Goal: Task Accomplishment & Management: Use online tool/utility

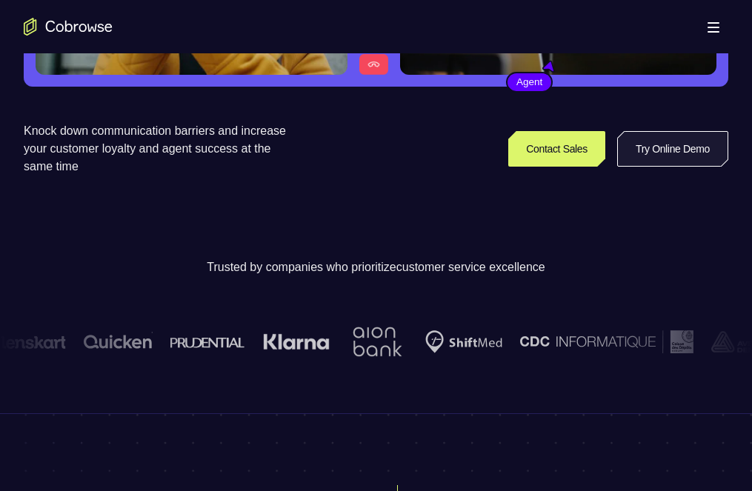
scroll to position [74, 0]
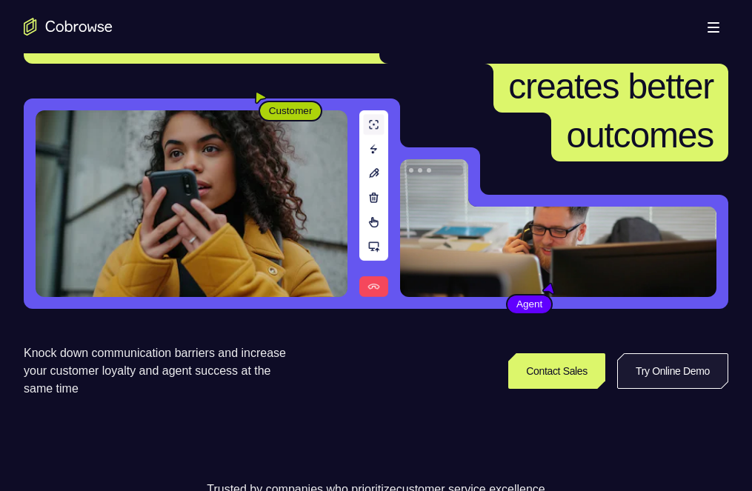
click at [646, 389] on link "Try Online Demo" at bounding box center [672, 371] width 111 height 36
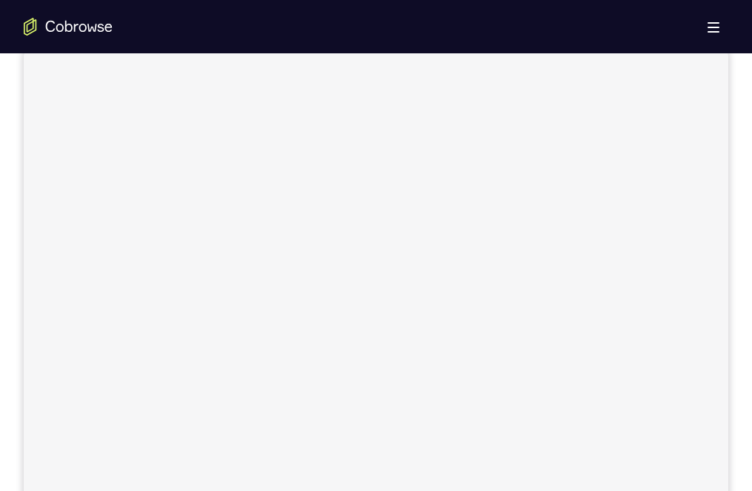
scroll to position [148, 0]
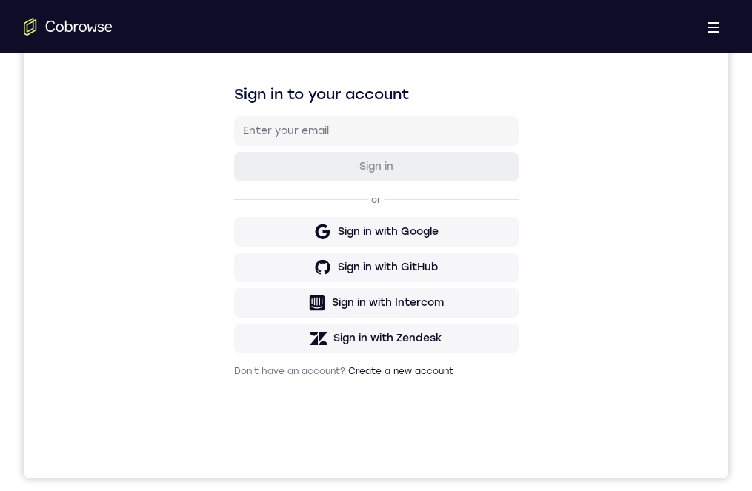
scroll to position [0, 0]
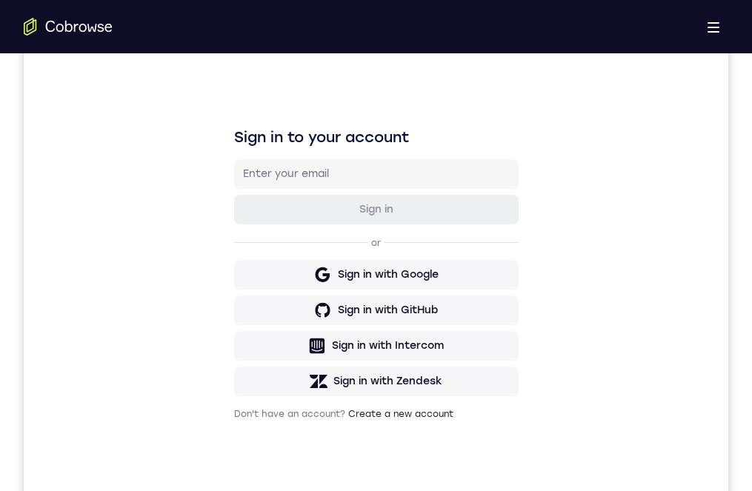
drag, startPoint x: 388, startPoint y: 910, endPoint x: 386, endPoint y: 834, distance: 75.6
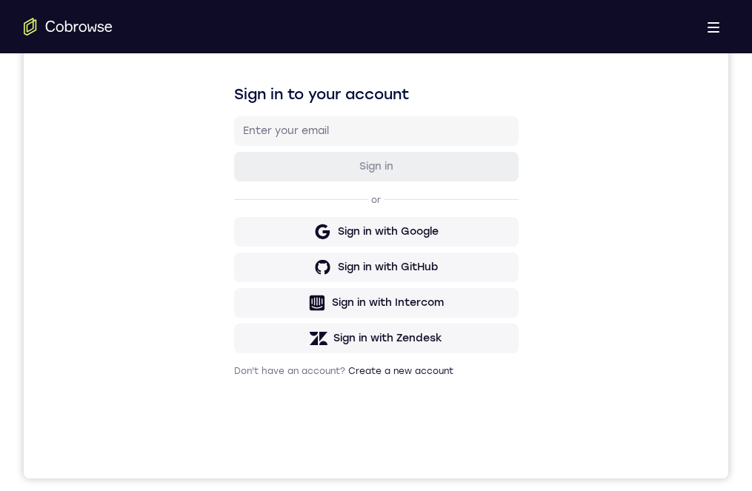
drag, startPoint x: 382, startPoint y: 834, endPoint x: 369, endPoint y: 708, distance: 126.6
drag, startPoint x: 369, startPoint y: 839, endPoint x: 363, endPoint y: 712, distance: 127.6
drag, startPoint x: 377, startPoint y: 822, endPoint x: 363, endPoint y: 696, distance: 127.5
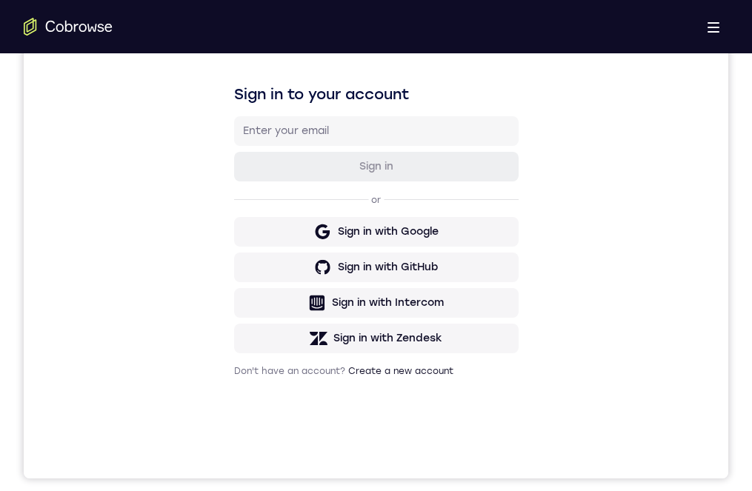
drag, startPoint x: 361, startPoint y: 876, endPoint x: 370, endPoint y: 762, distance: 113.7
drag, startPoint x: 364, startPoint y: 888, endPoint x: 373, endPoint y: 784, distance: 104.9
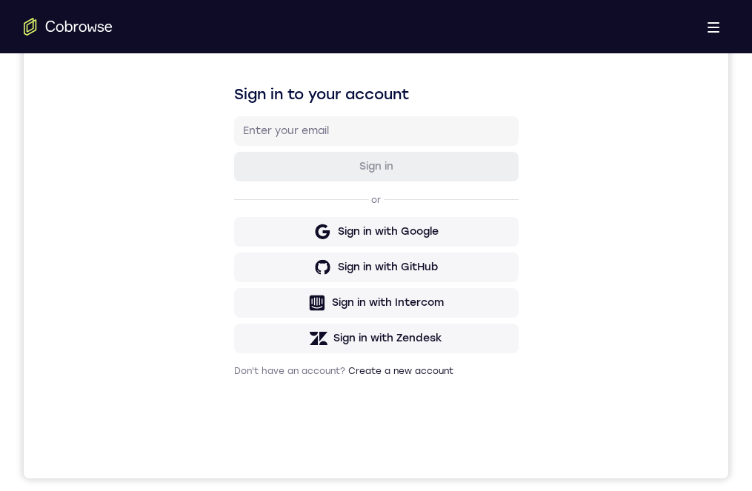
drag, startPoint x: 405, startPoint y: 826, endPoint x: 398, endPoint y: 697, distance: 129.1
drag, startPoint x: 350, startPoint y: 844, endPoint x: 382, endPoint y: 756, distance: 94.0
drag, startPoint x: 359, startPoint y: 869, endPoint x: 400, endPoint y: 754, distance: 122.6
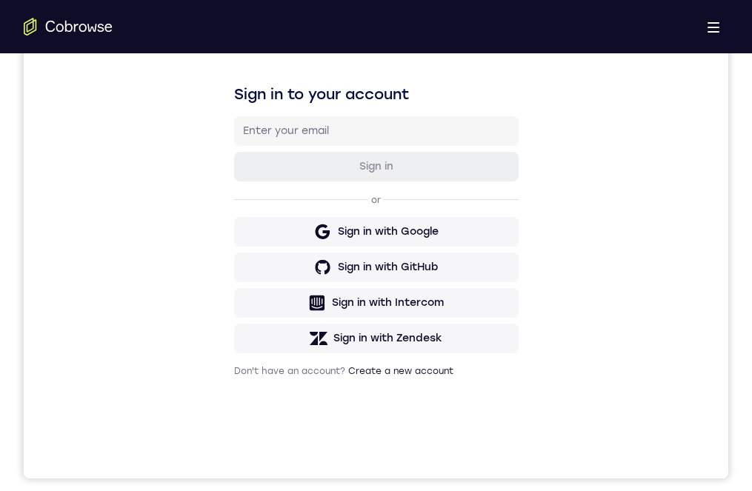
drag, startPoint x: 363, startPoint y: 839, endPoint x: 392, endPoint y: 757, distance: 87.2
drag, startPoint x: 372, startPoint y: 828, endPoint x: 386, endPoint y: 754, distance: 75.4
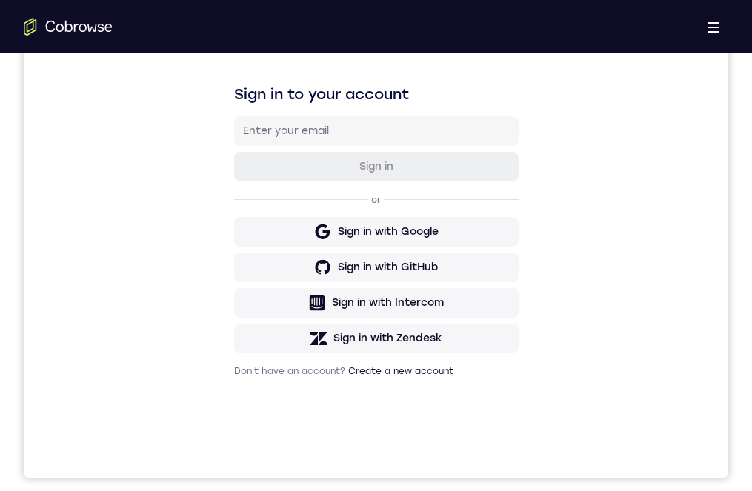
drag, startPoint x: 436, startPoint y: 915, endPoint x: 422, endPoint y: 927, distance: 18.4
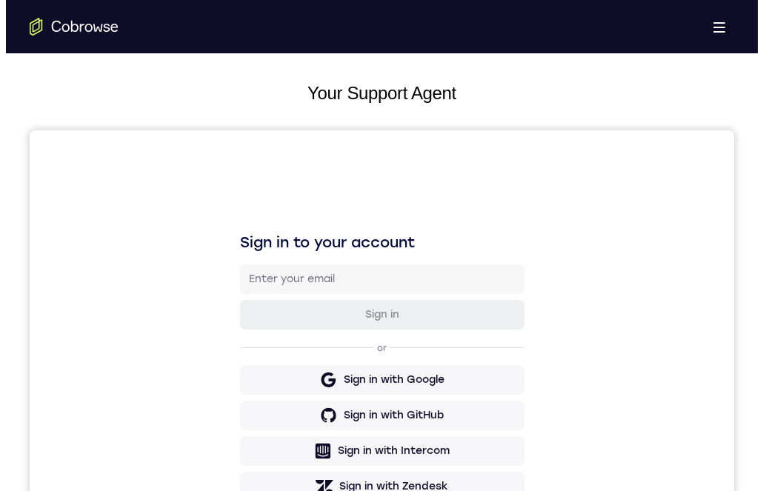
scroll to position [0, 0]
